Goal: Information Seeking & Learning: Learn about a topic

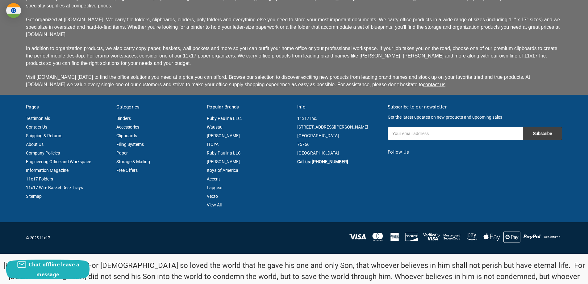
scroll to position [1600, 0]
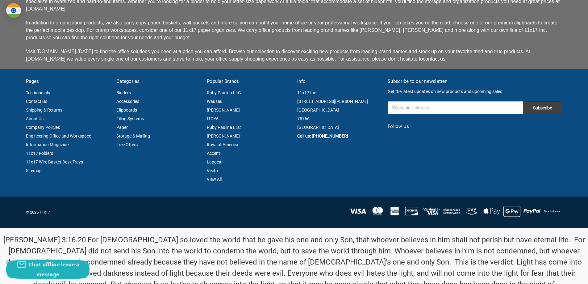
click at [39, 116] on link "About Us" at bounding box center [35, 118] width 18 height 5
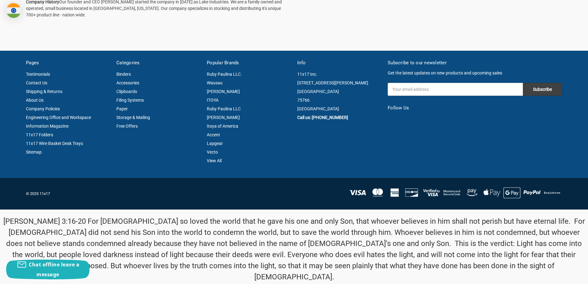
scroll to position [95, 0]
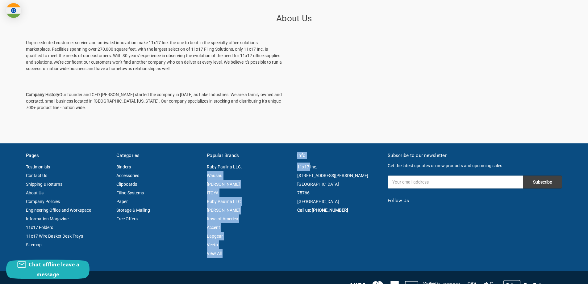
drag, startPoint x: 310, startPoint y: 166, endPoint x: 291, endPoint y: 165, distance: 19.5
click at [291, 165] on section "Pages Testimonials Contact Us Shipping & Returns About Us Company Policies Engi…" at bounding box center [294, 211] width 543 height 118
click at [291, 165] on li "Ruby Paulina LLC." at bounding box center [249, 166] width 84 height 9
drag, startPoint x: 294, startPoint y: 166, endPoint x: 308, endPoint y: 166, distance: 14.5
click at [308, 166] on section "Pages Testimonials Contact Us Shipping & Returns About Us Company Policies Engi…" at bounding box center [294, 211] width 543 height 118
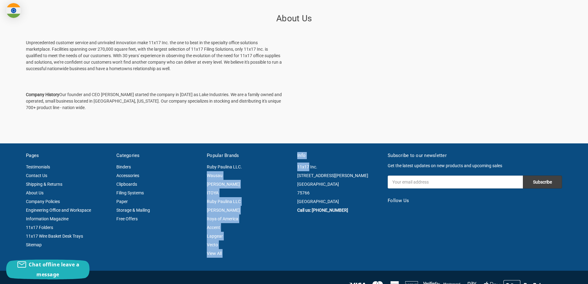
click at [304, 80] on p at bounding box center [294, 81] width 537 height 6
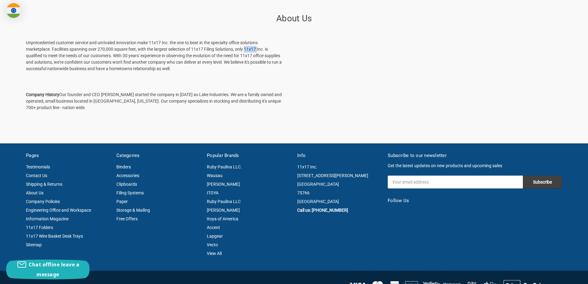
drag, startPoint x: 247, startPoint y: 49, endPoint x: 259, endPoint y: 49, distance: 12.4
click at [259, 49] on p "Unprecedented customer service and unrivaled innovation make 11x17 Inc. the one…" at bounding box center [155, 56] width 258 height 32
copy p "11x17"
